Goal: Find specific page/section: Find specific page/section

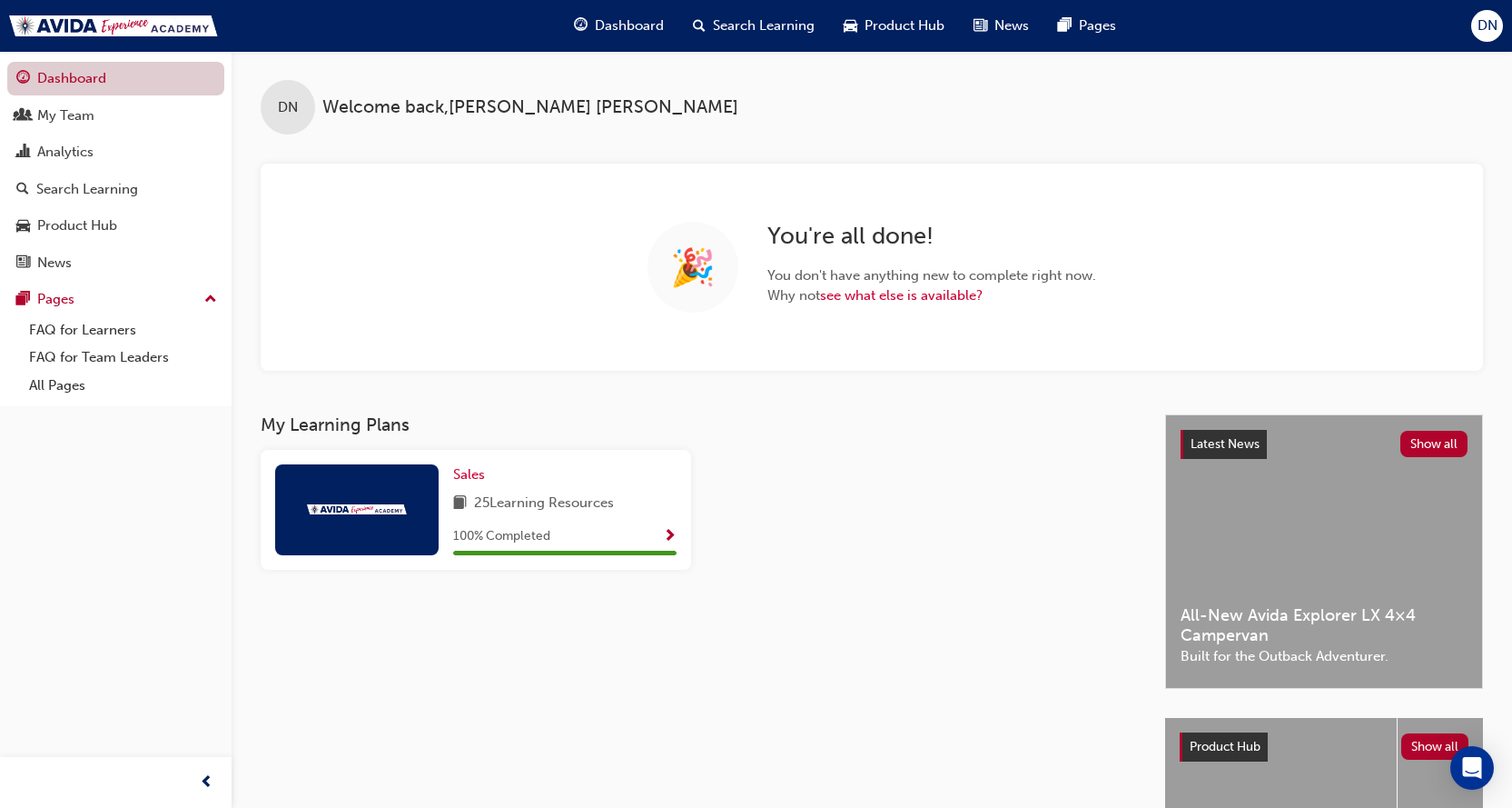
click at [79, 74] on link "Dashboard" at bounding box center [116, 78] width 217 height 34
click at [70, 122] on div "My Team" at bounding box center [65, 116] width 57 height 21
